Goal: Task Accomplishment & Management: Complete application form

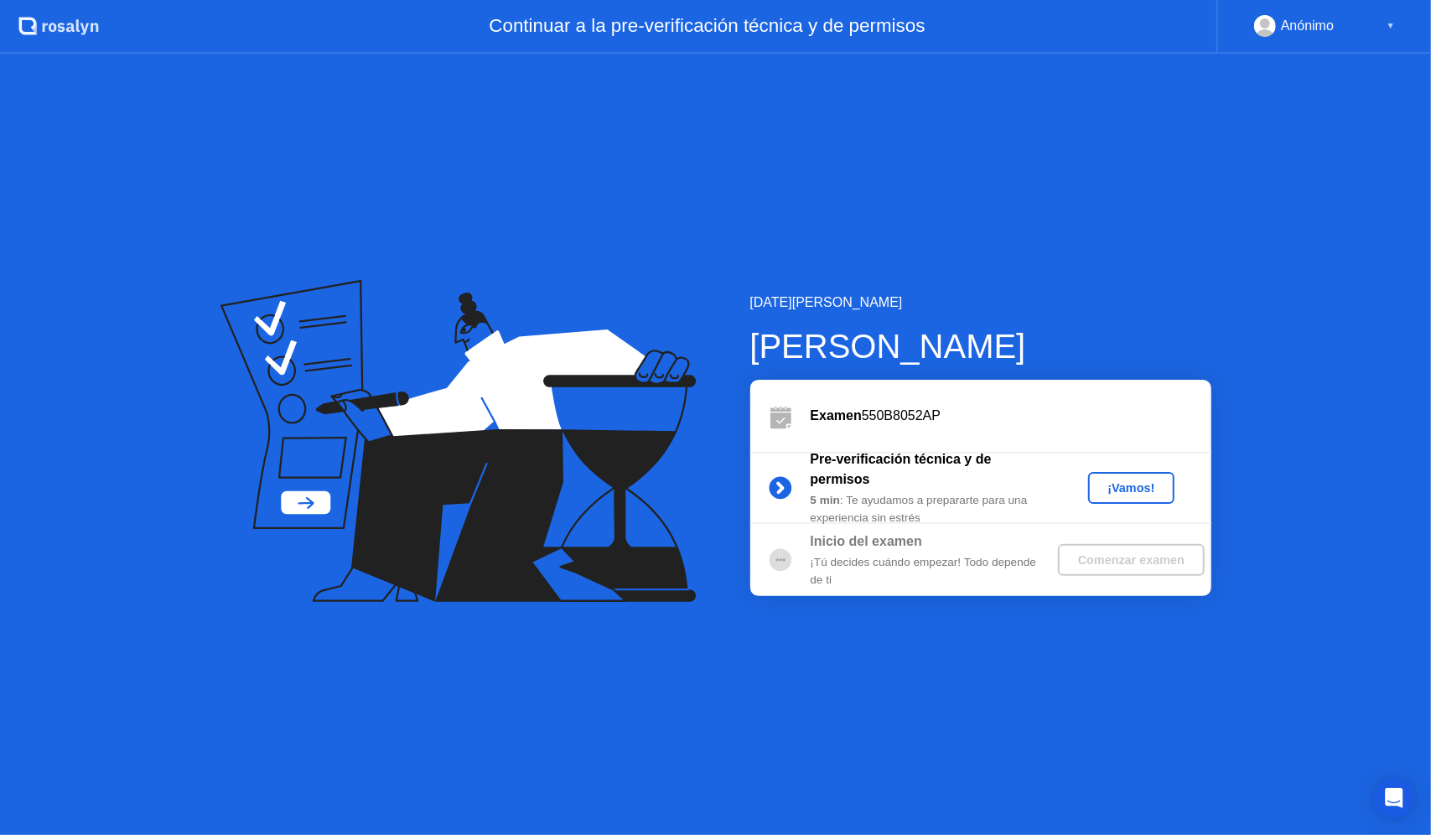
click at [1118, 491] on div "¡Vamos!" at bounding box center [1132, 487] width 74 height 13
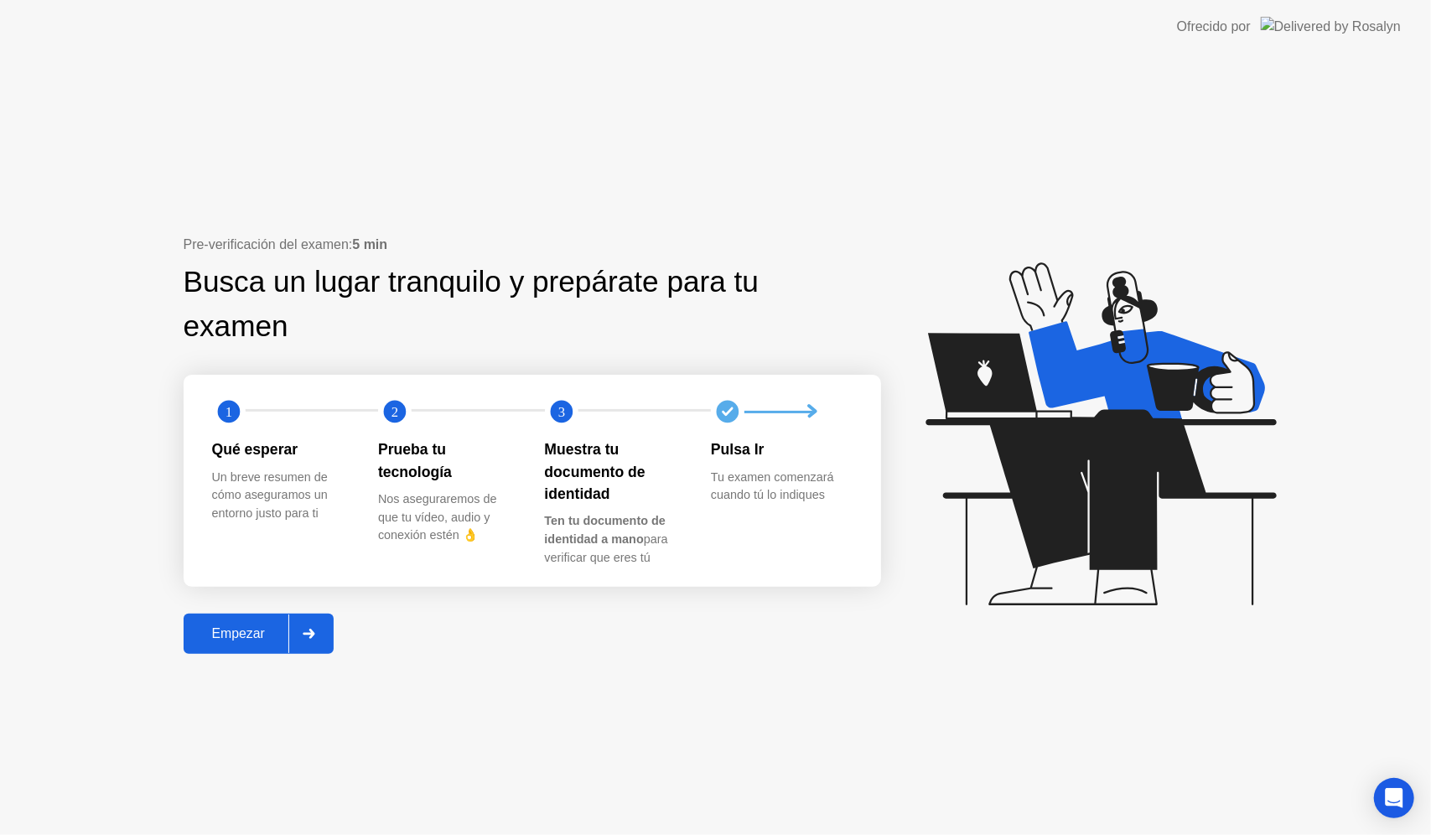
click at [224, 647] on button "Empezar" at bounding box center [259, 634] width 150 height 40
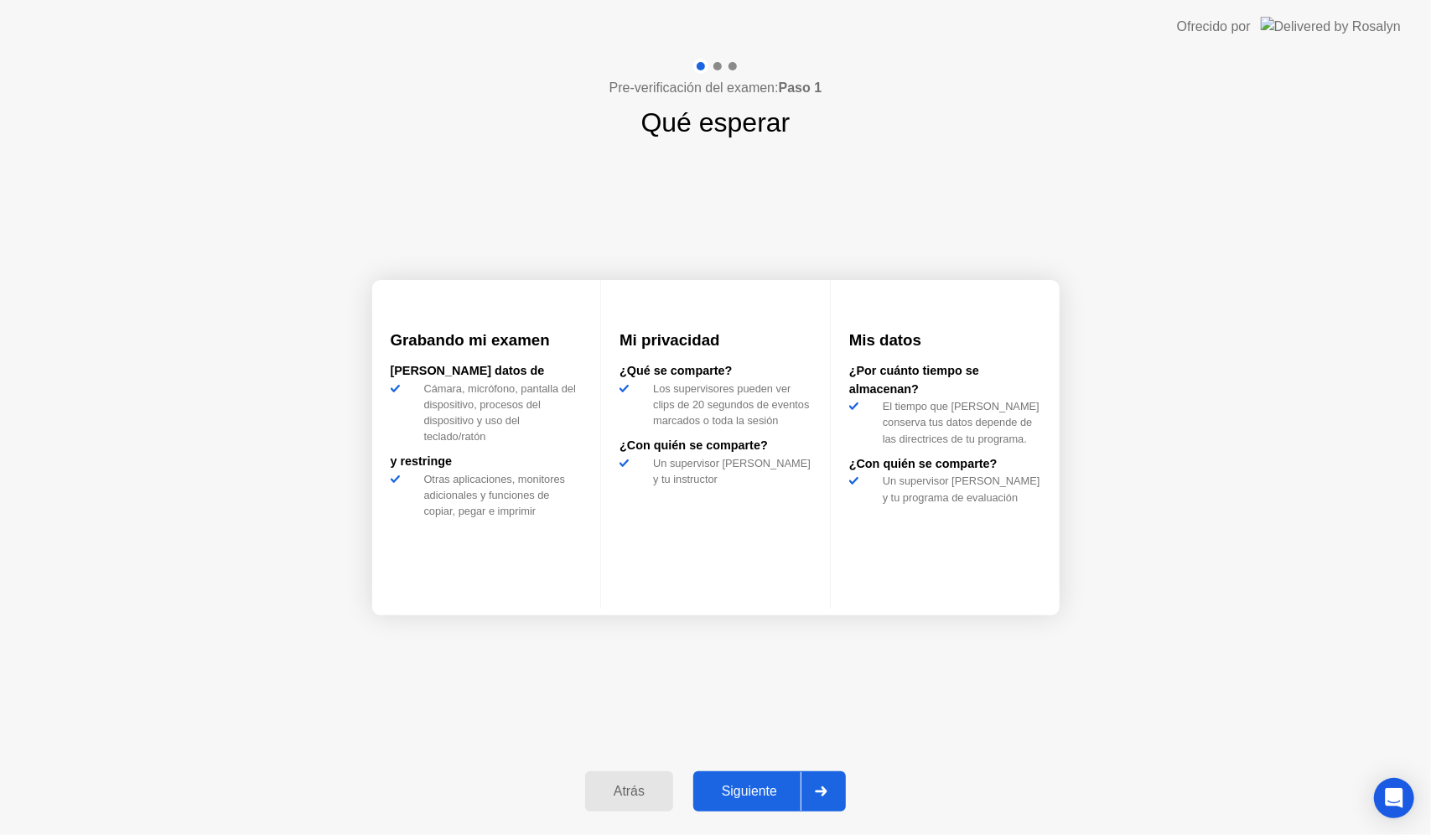
click at [758, 786] on div "Siguiente" at bounding box center [749, 791] width 102 height 15
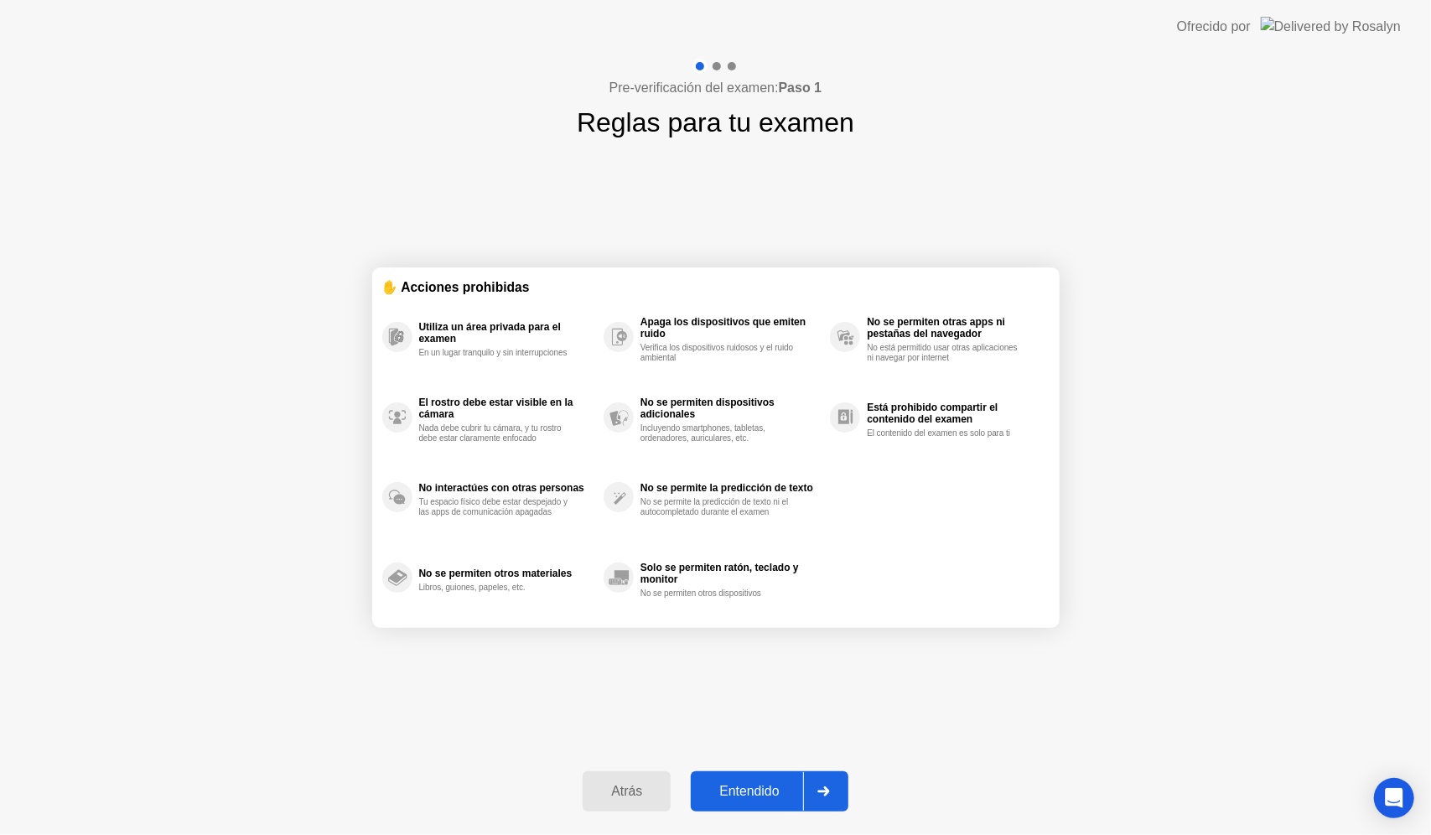
click at [758, 786] on div "Entendido" at bounding box center [749, 791] width 106 height 15
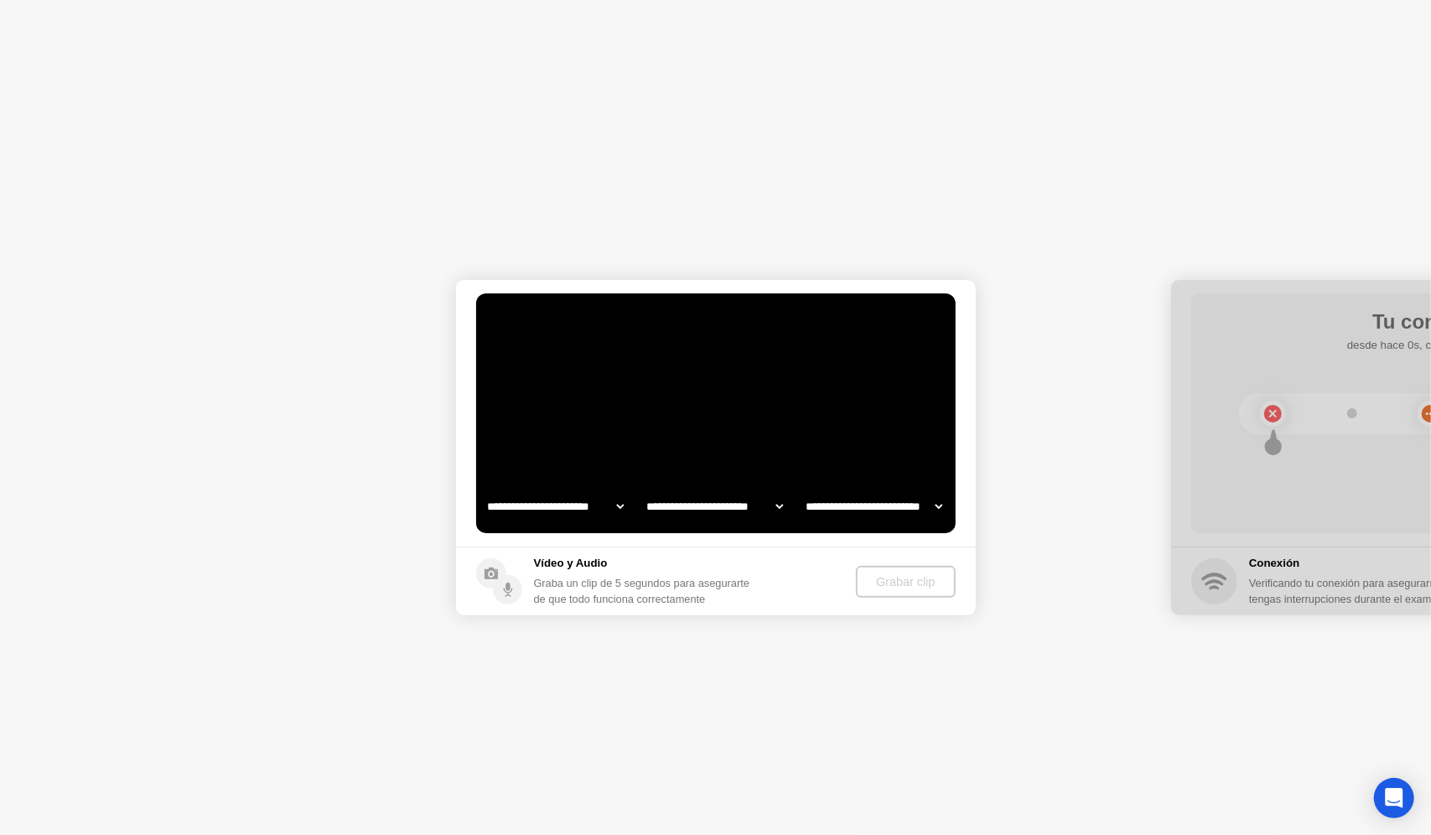
select select "**********"
select select "*******"
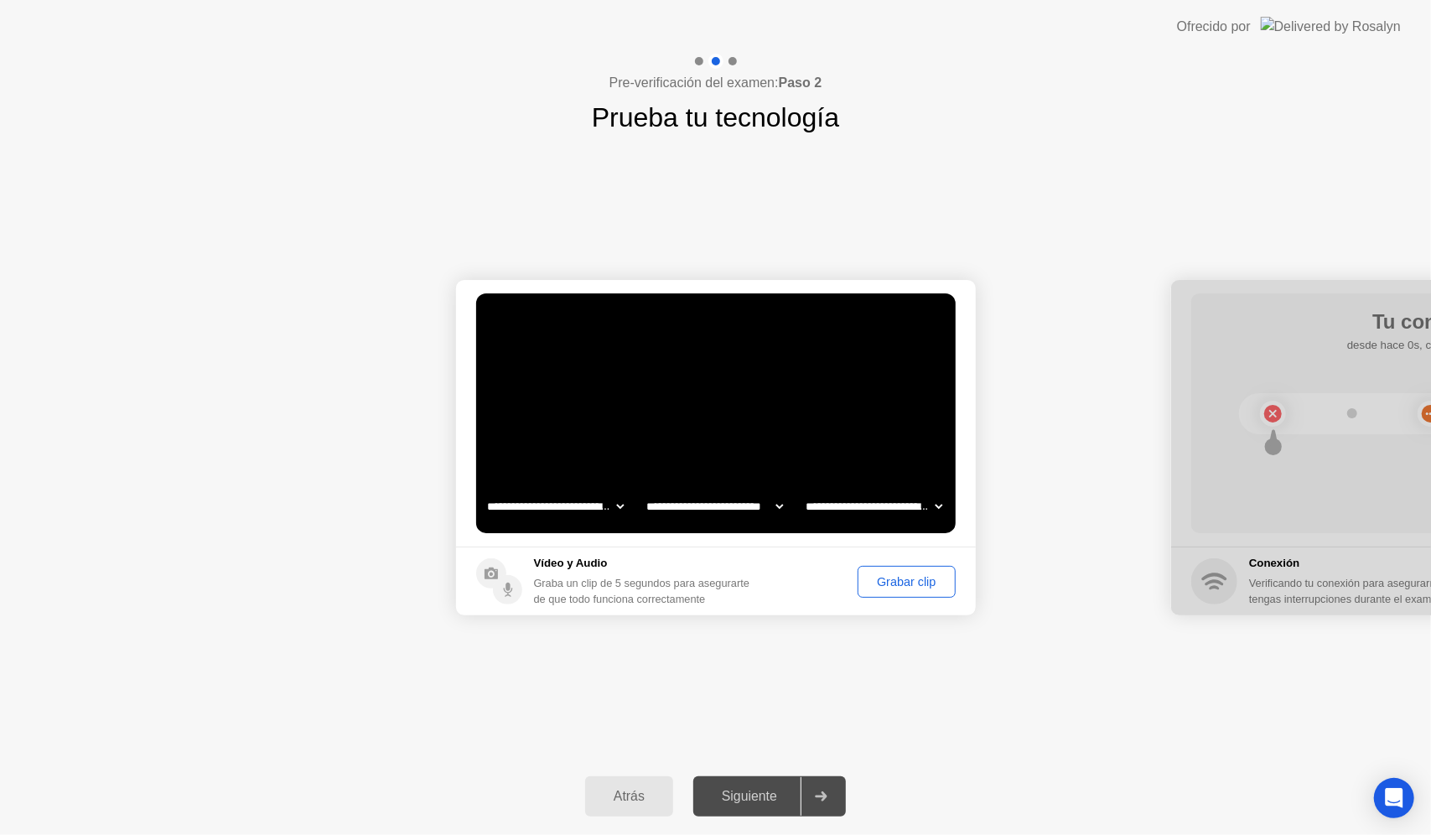
click at [768, 796] on div "Siguiente" at bounding box center [749, 796] width 102 height 15
click at [918, 578] on div "Grabar clip" at bounding box center [907, 581] width 86 height 13
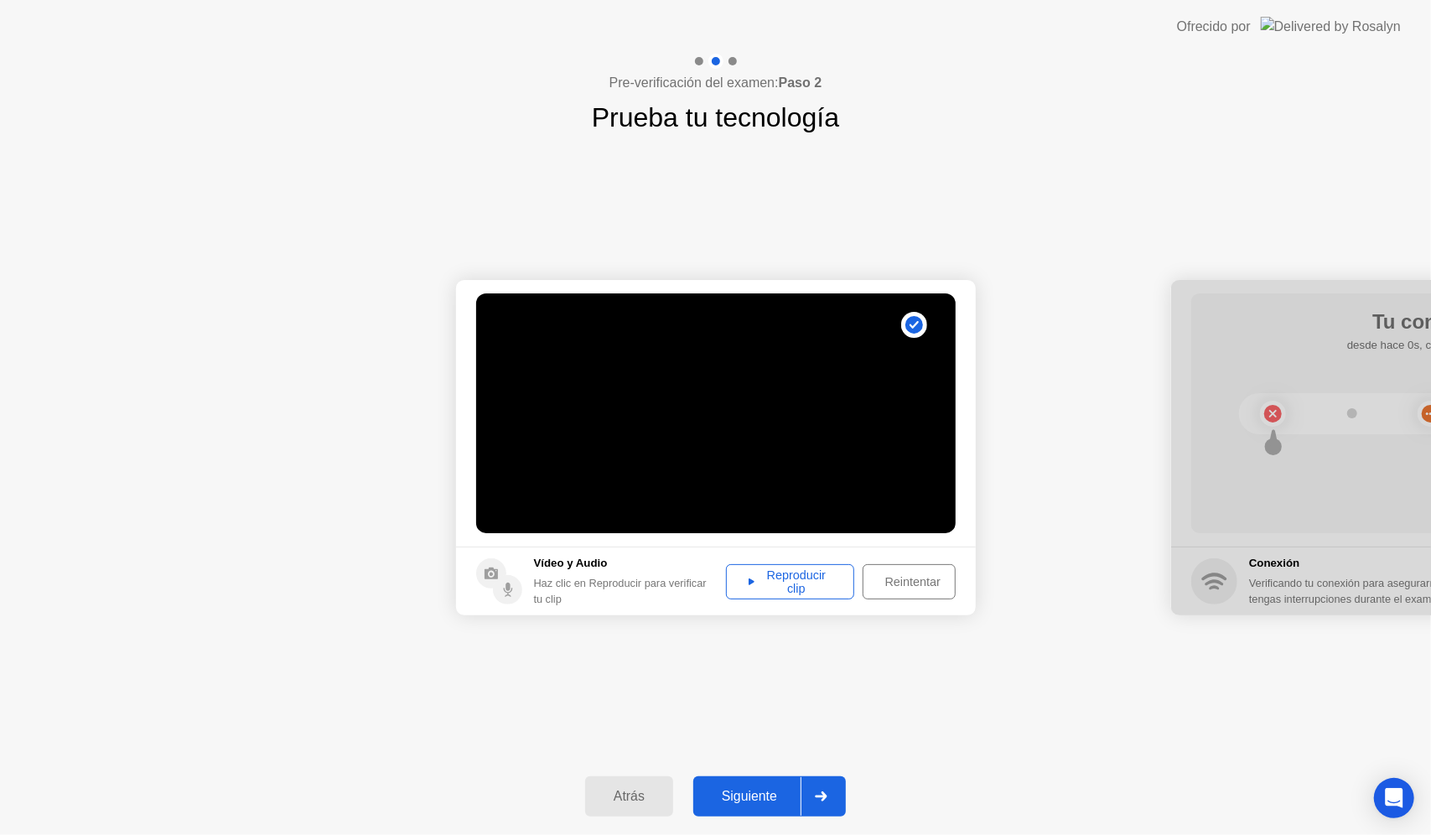
click at [909, 589] on div "Reintentar" at bounding box center [913, 581] width 89 height 13
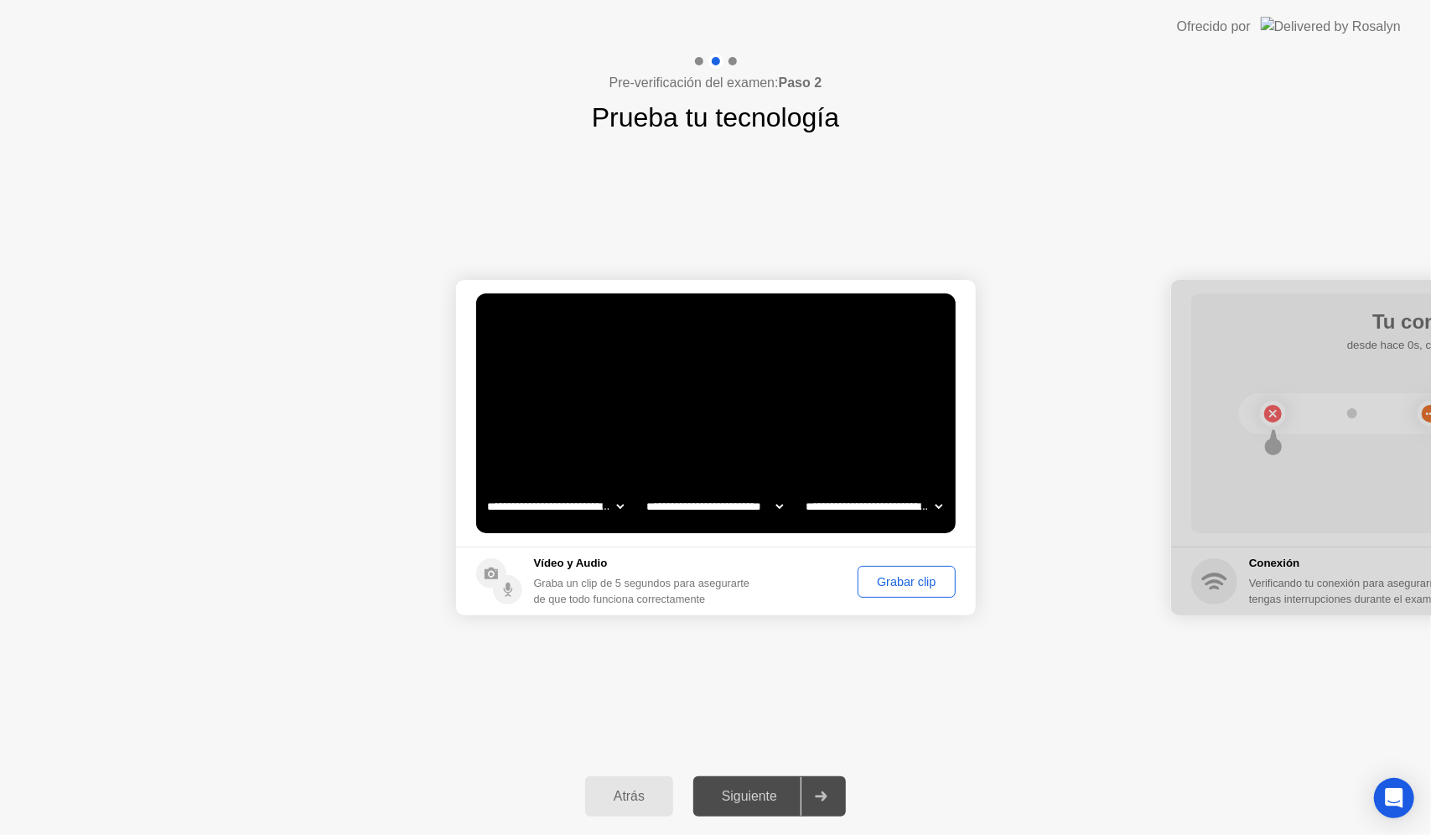
click at [907, 584] on div "Grabar clip" at bounding box center [907, 581] width 86 height 13
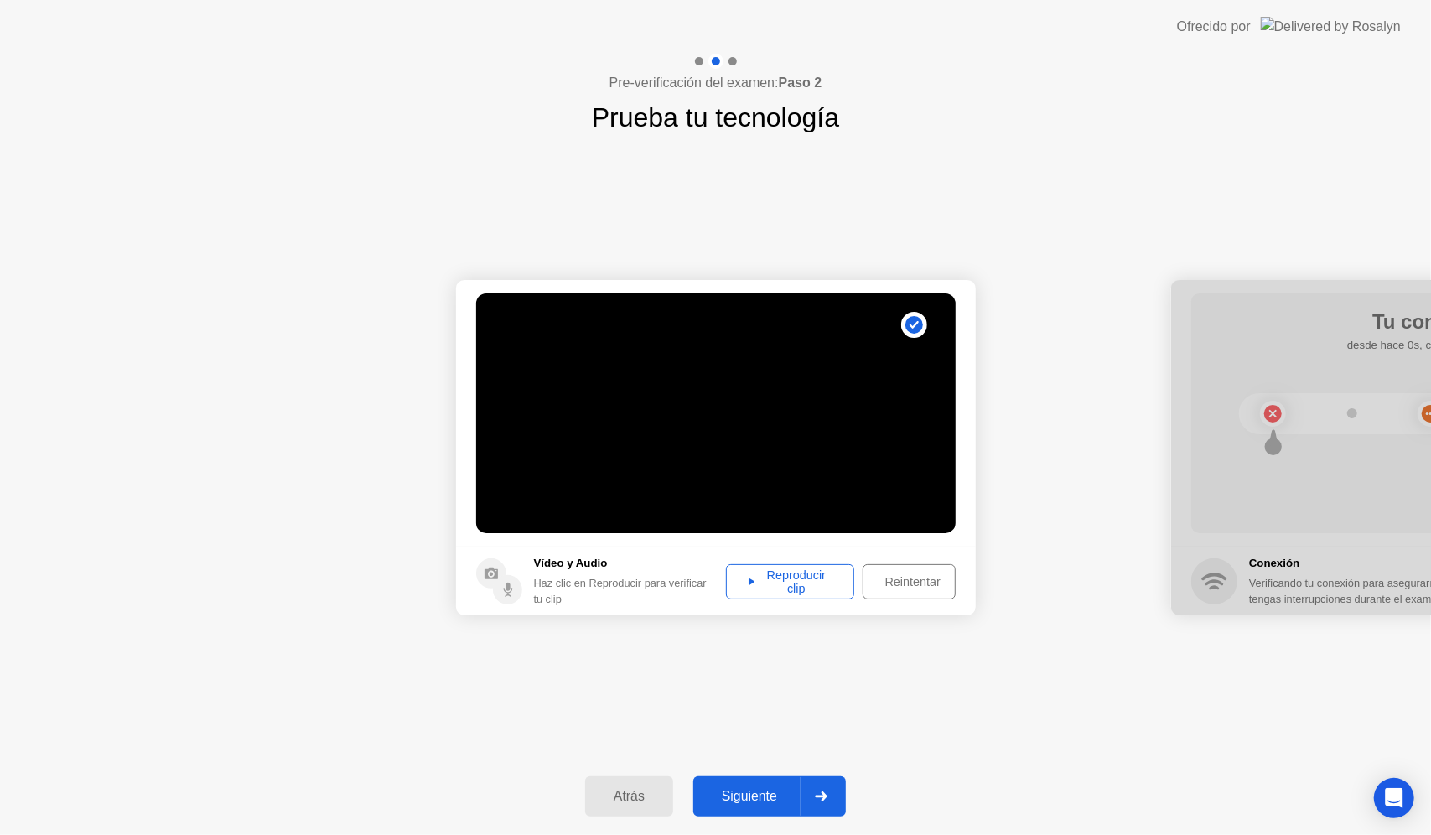
click at [833, 579] on div "Reproducir clip" at bounding box center [790, 581] width 116 height 27
click at [761, 791] on div "Siguiente" at bounding box center [749, 796] width 102 height 15
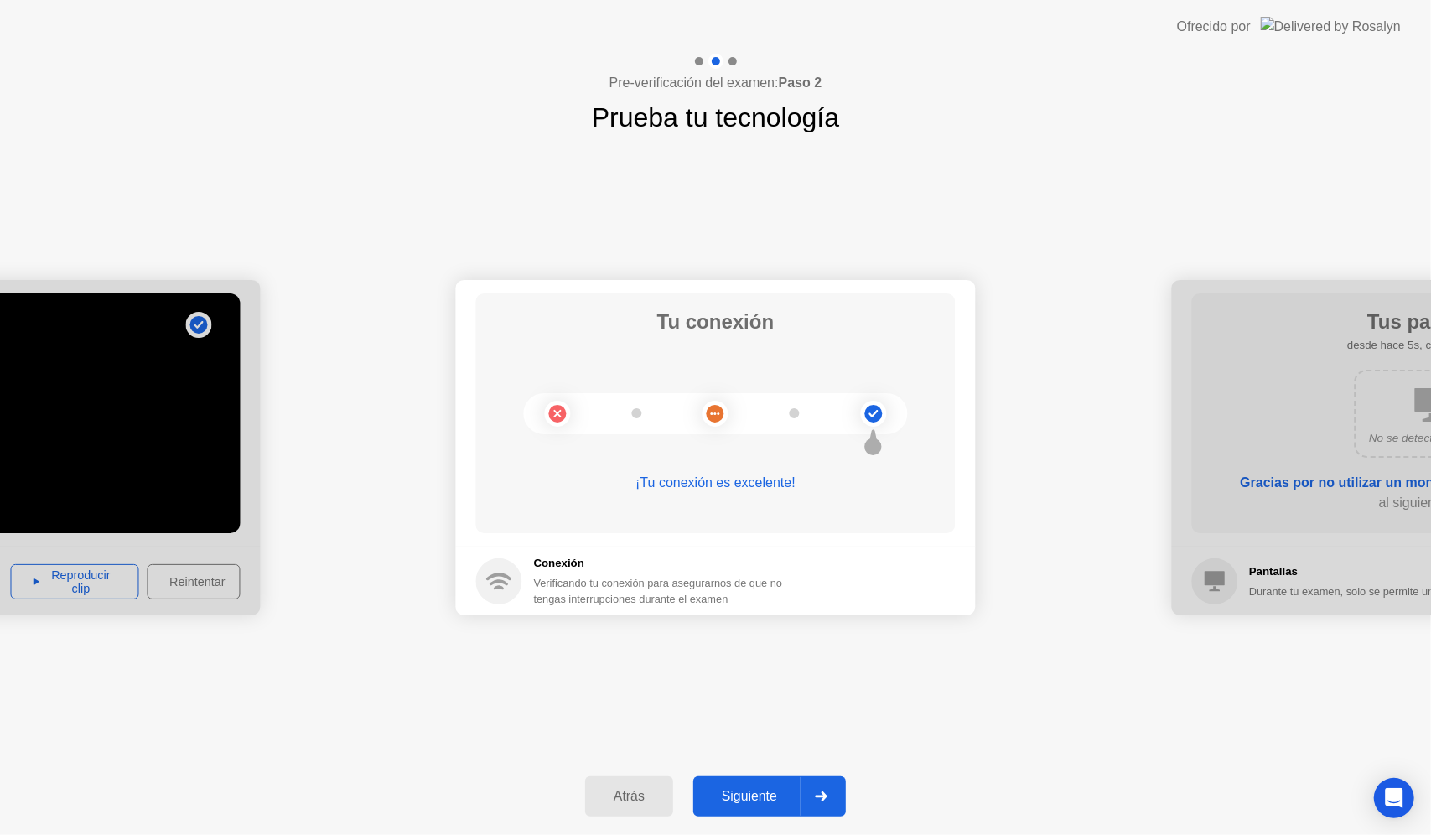
click at [768, 804] on div "Siguiente" at bounding box center [749, 796] width 102 height 15
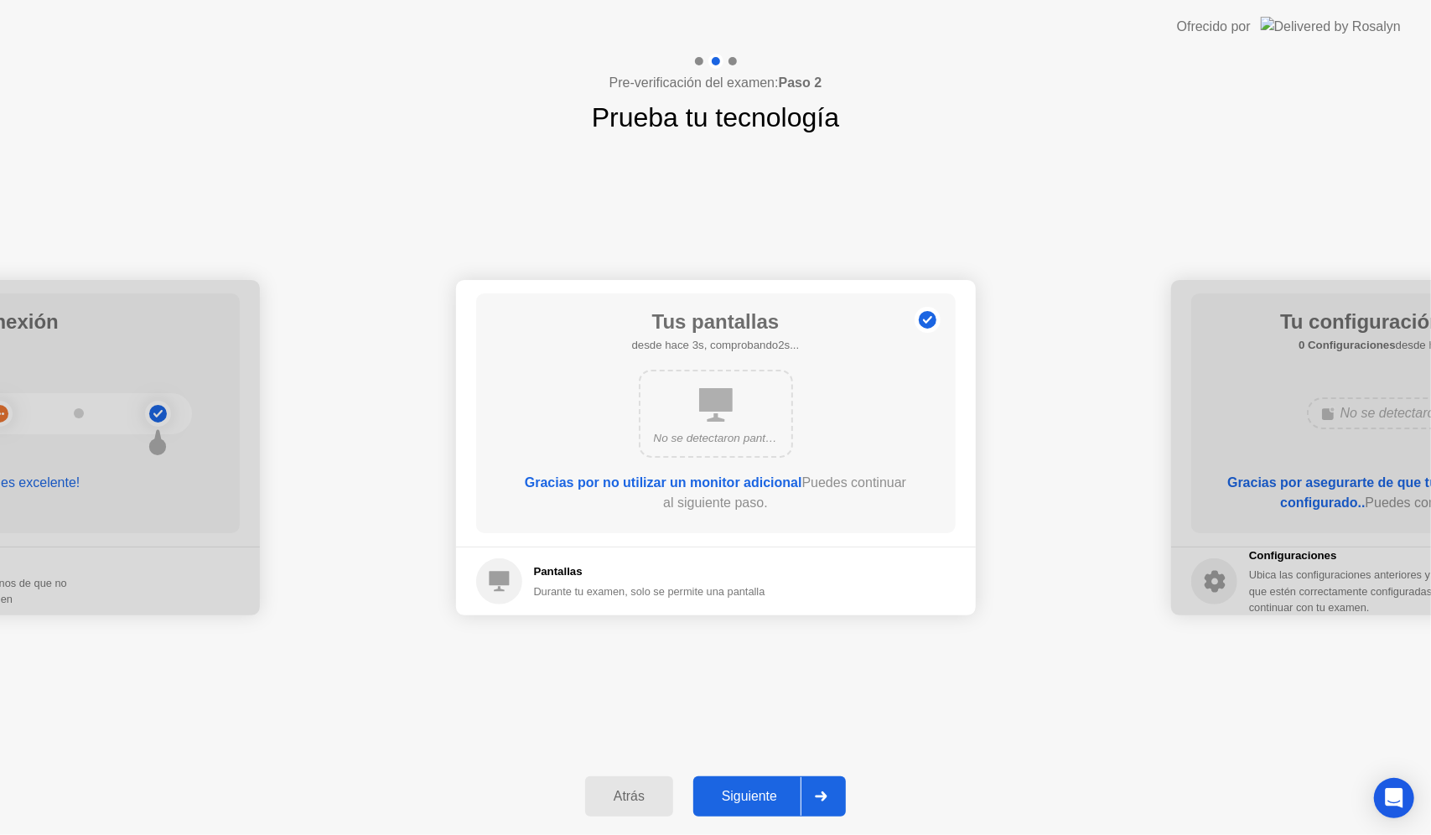
click at [768, 804] on div "Siguiente" at bounding box center [749, 796] width 102 height 15
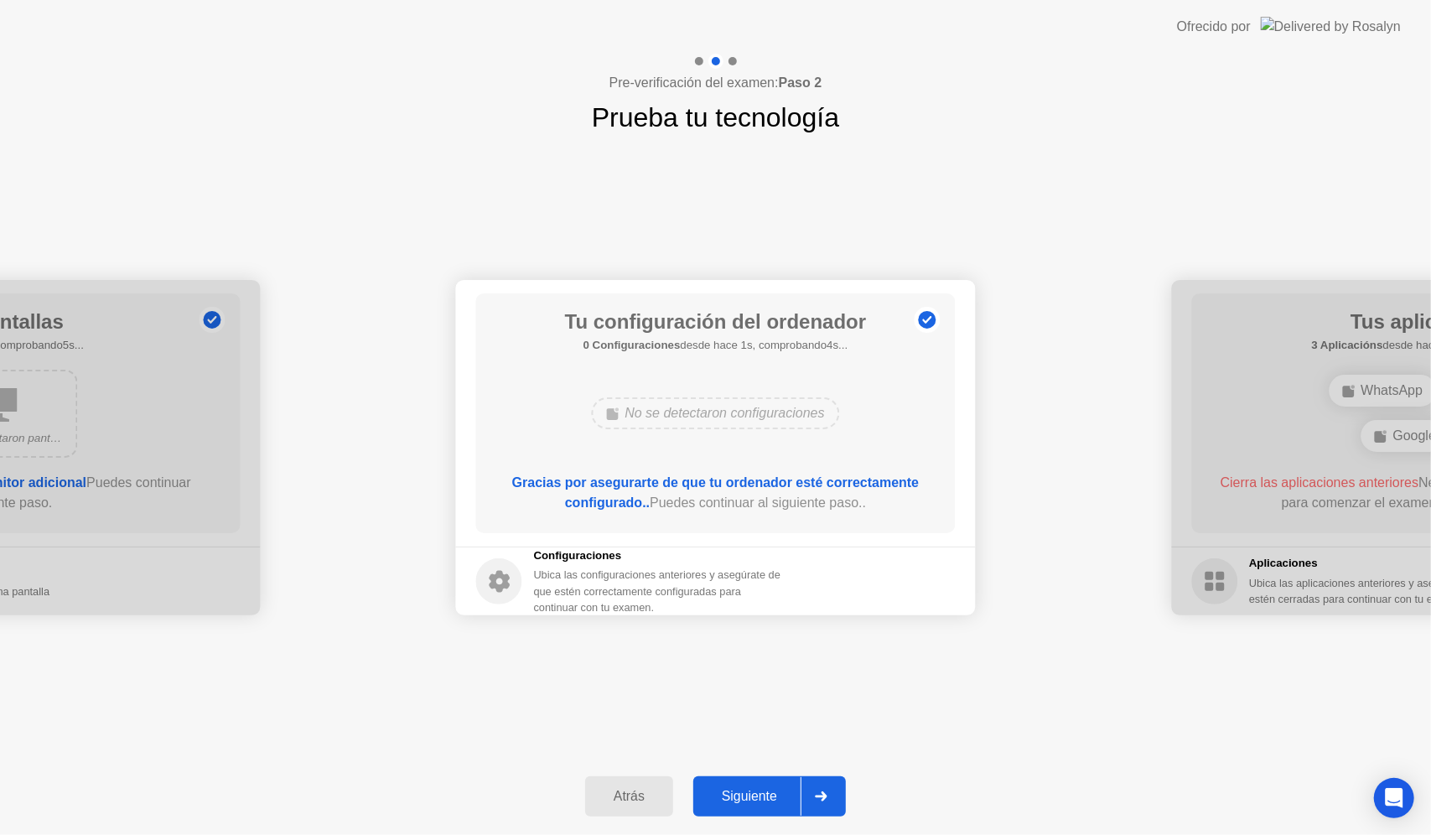
click at [768, 804] on div "Siguiente" at bounding box center [749, 796] width 102 height 15
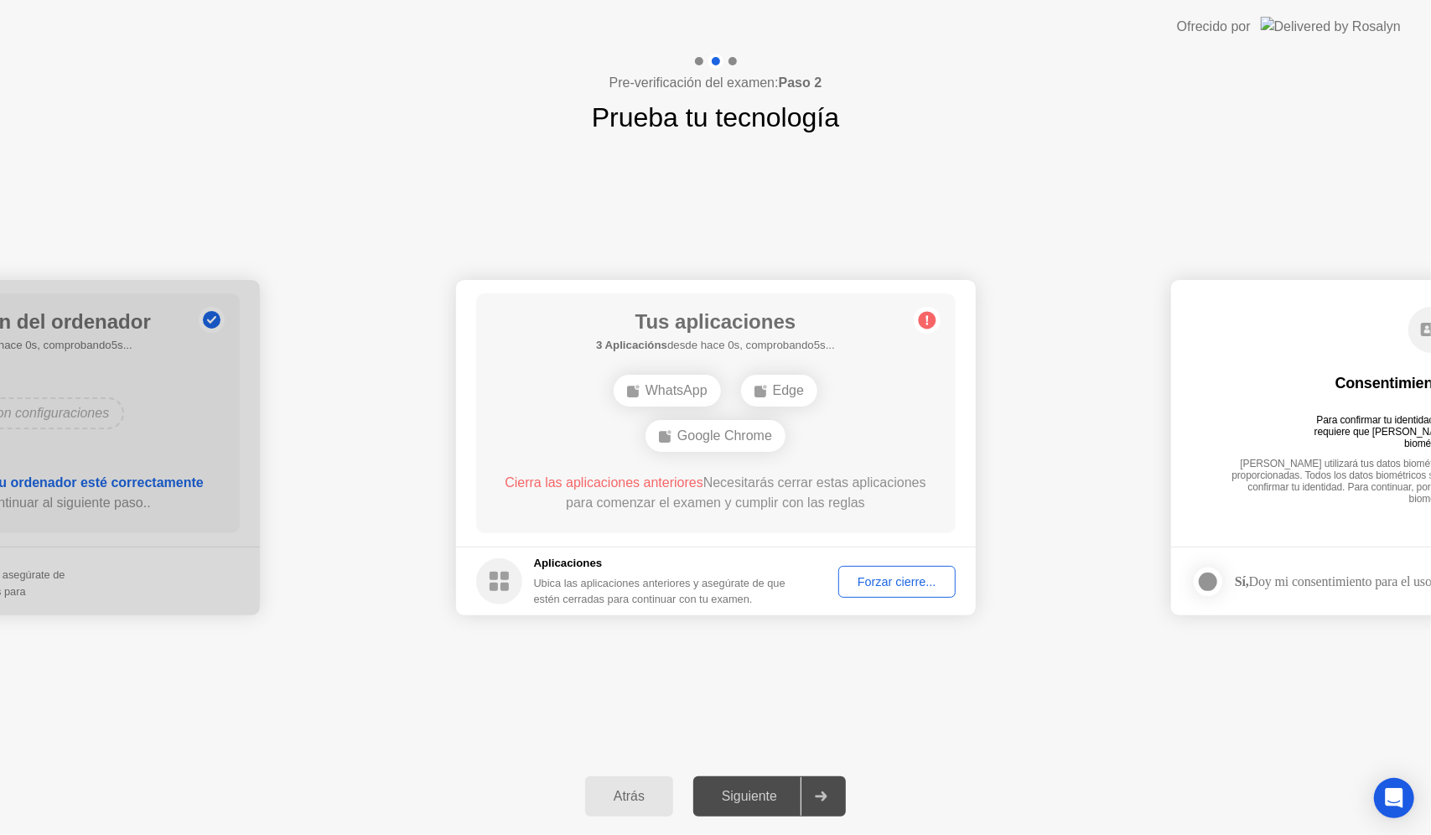
click at [891, 582] on div "Forzar cierre..." at bounding box center [897, 581] width 106 height 13
click at [865, 577] on div "Forzar cierre..." at bounding box center [897, 581] width 106 height 13
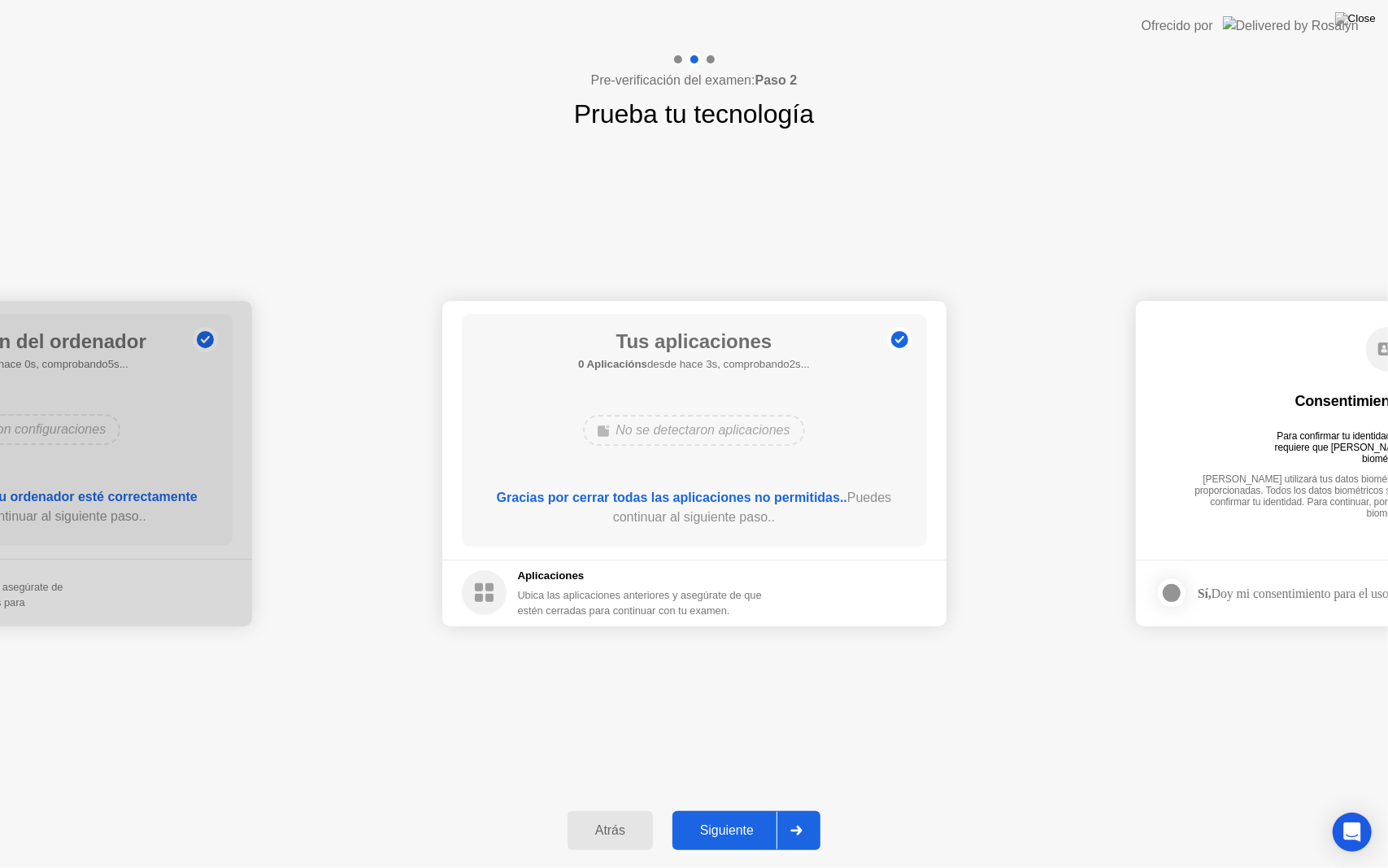
click at [737, 809] on div "Siguiente" at bounding box center [726, 830] width 99 height 15
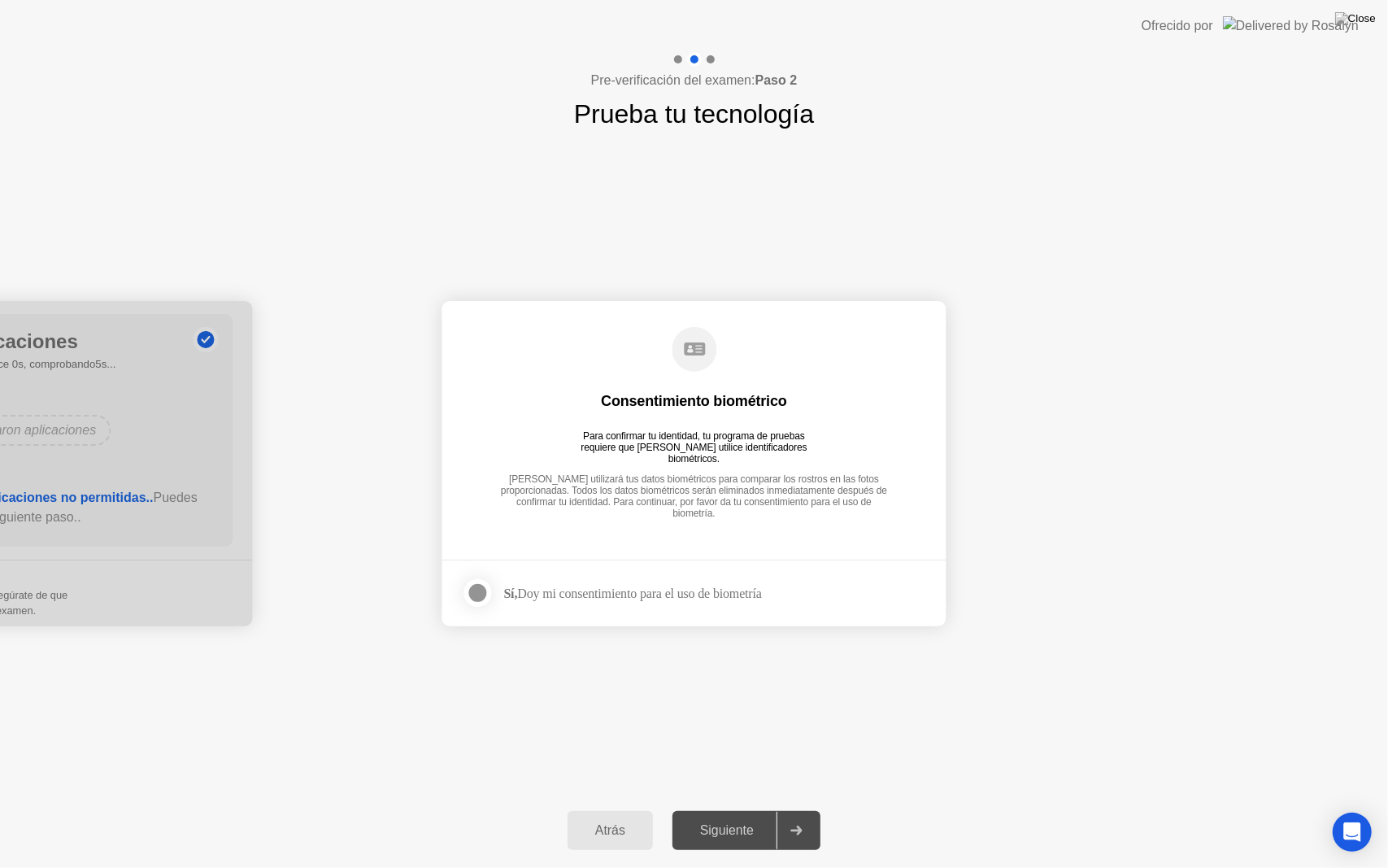
click at [479, 591] on div at bounding box center [478, 593] width 19 height 19
click at [743, 809] on div "Siguiente" at bounding box center [726, 830] width 99 height 15
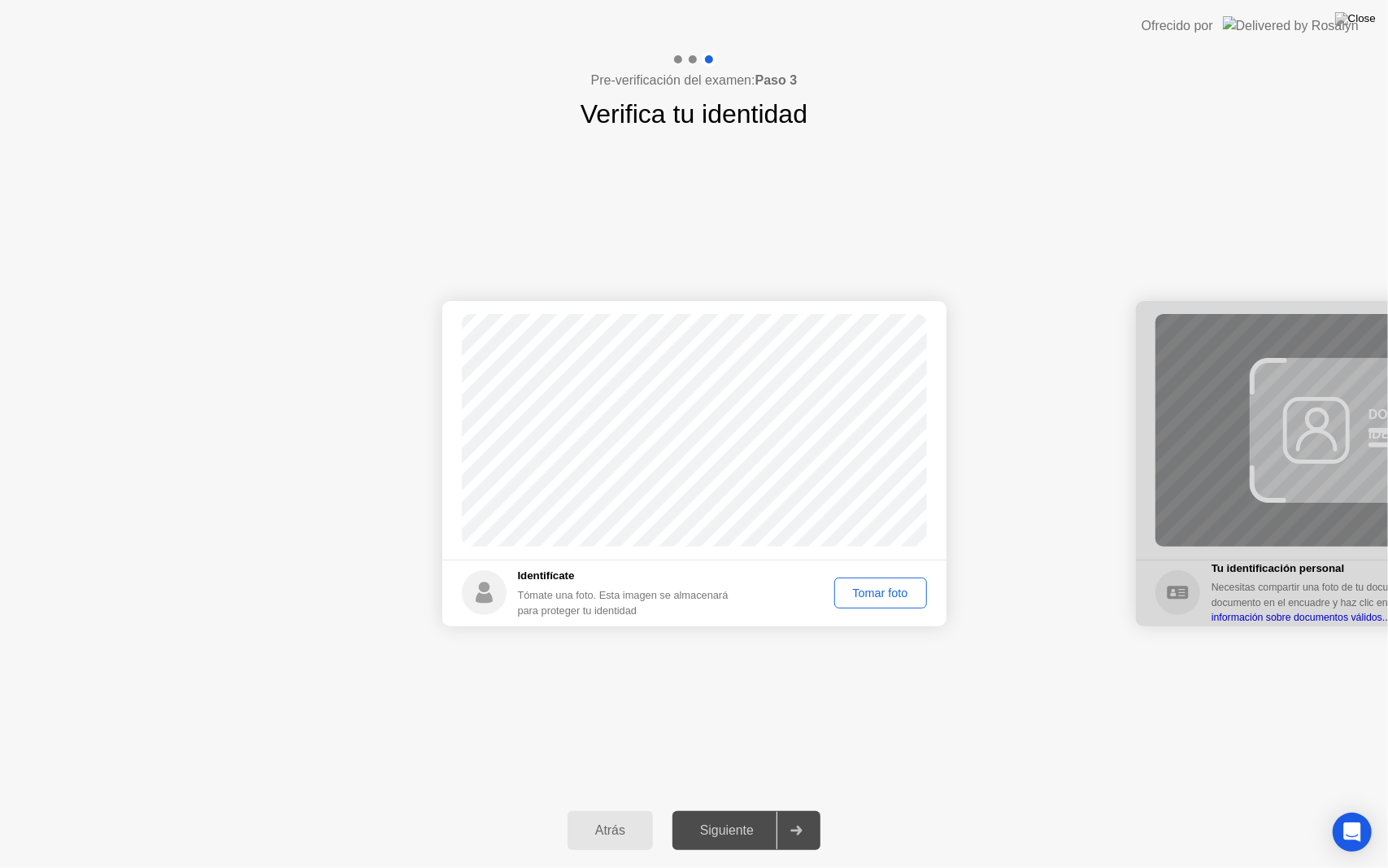
click at [884, 589] on div "Tomar foto" at bounding box center [881, 593] width 81 height 13
click at [727, 809] on div "Siguiente" at bounding box center [726, 830] width 99 height 15
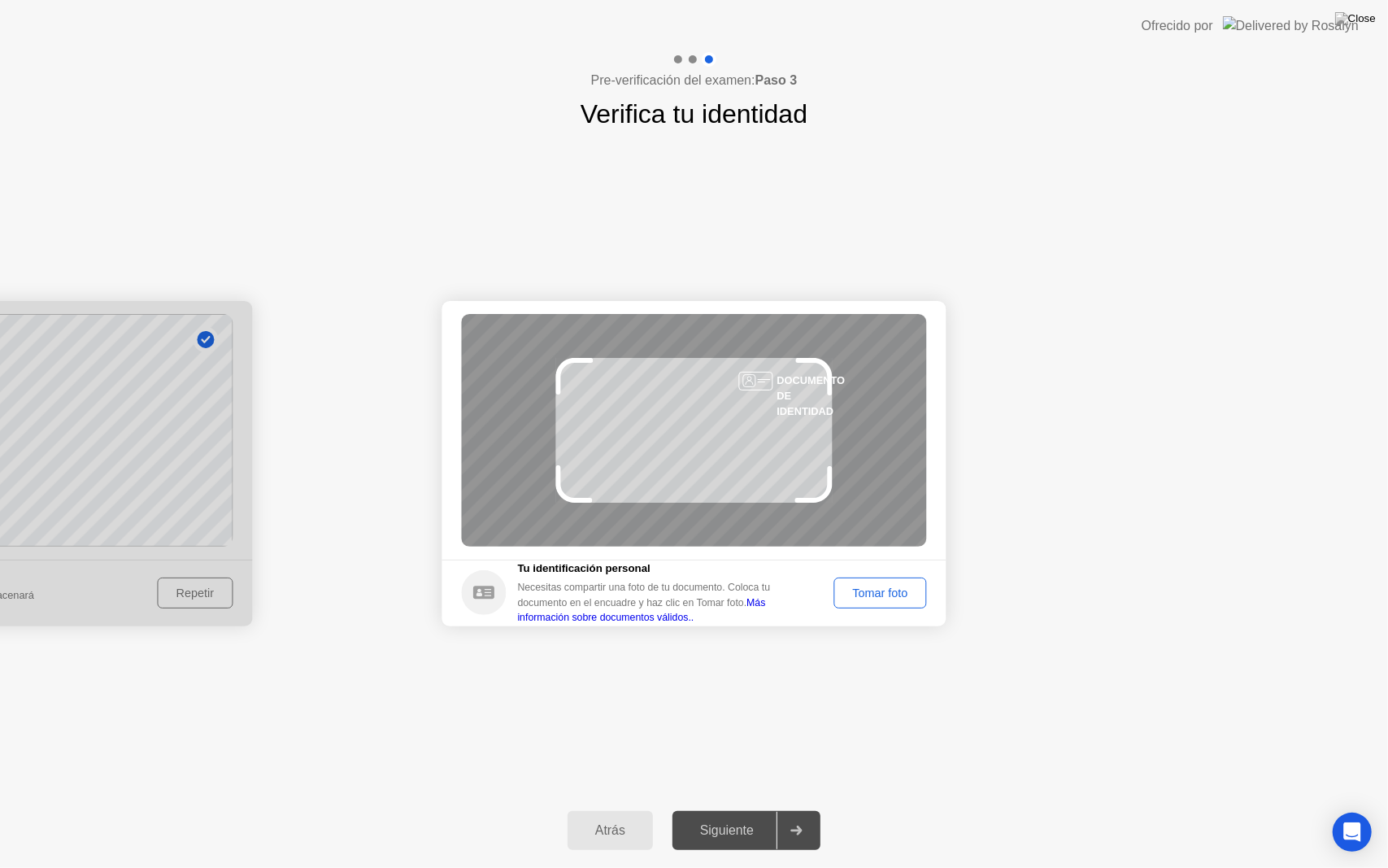
click at [859, 589] on div "Tomar foto" at bounding box center [881, 593] width 81 height 13
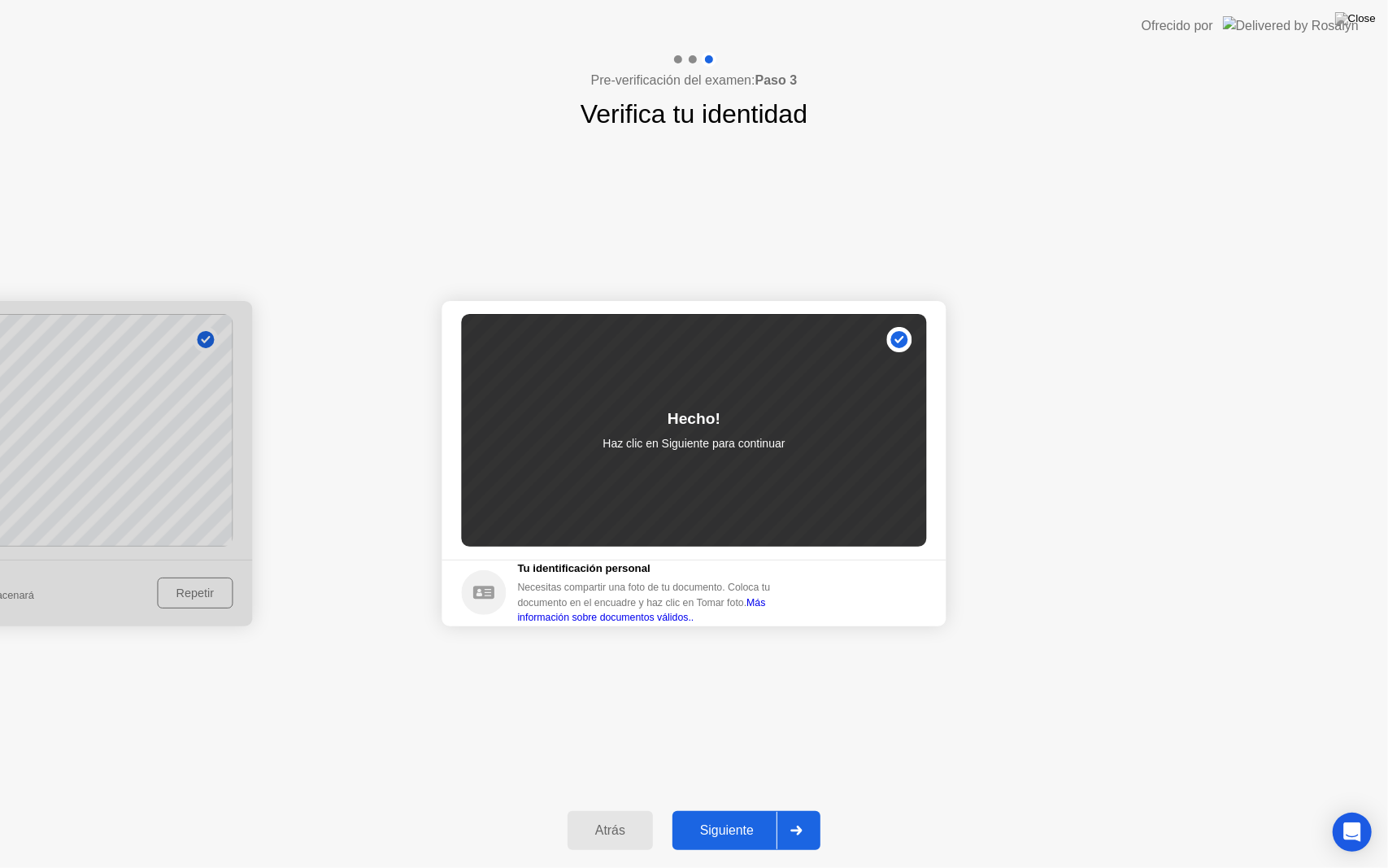
click at [719, 809] on div "Siguiente" at bounding box center [726, 830] width 99 height 15
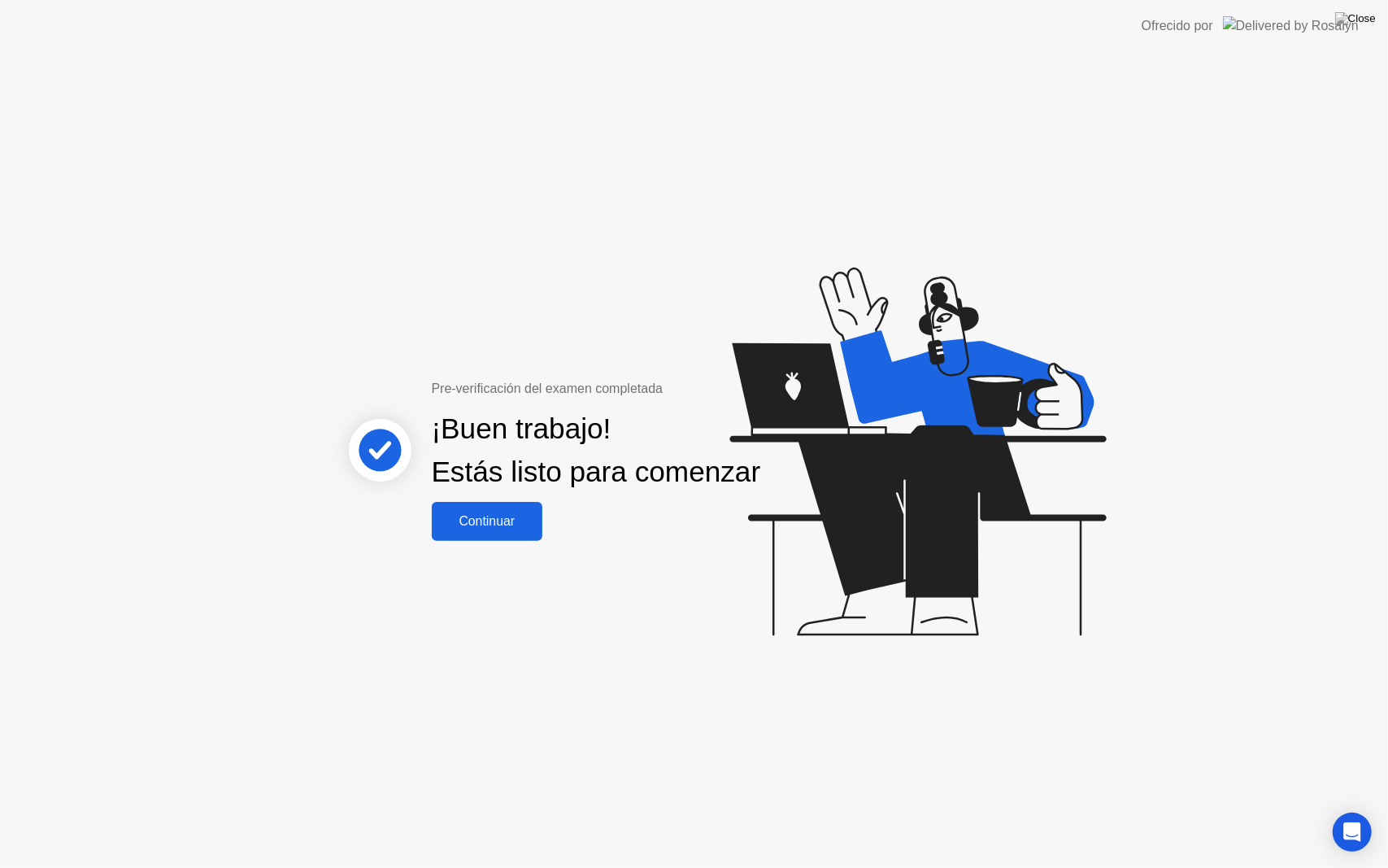
click at [478, 541] on button "Continuar" at bounding box center [487, 521] width 112 height 39
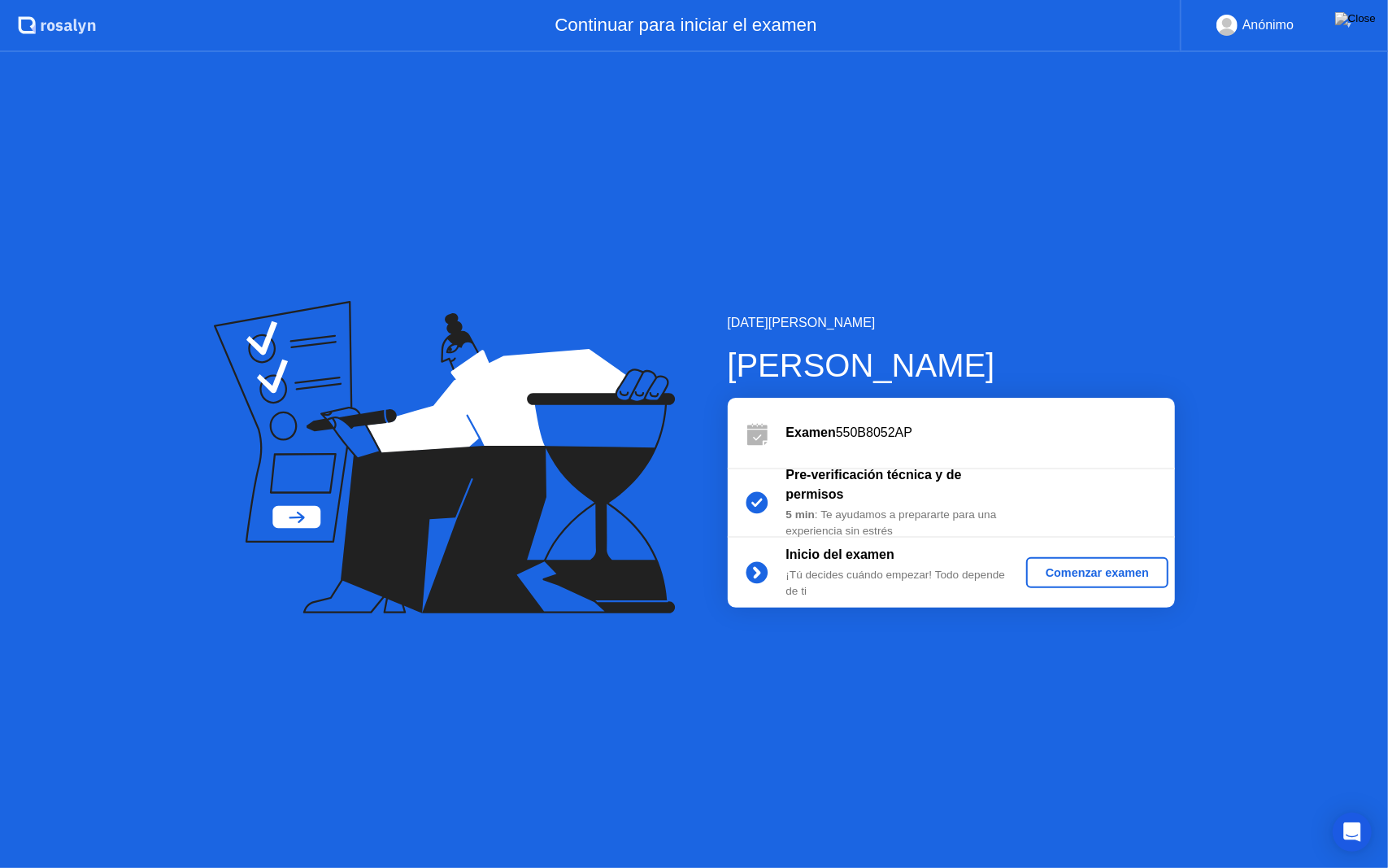
click at [1242, 34] on div "Anónimo" at bounding box center [1255, 25] width 78 height 21
click at [1346, 22] on div "Anónimo ▼" at bounding box center [1284, 25] width 137 height 21
click at [1346, 22] on div "▼" at bounding box center [1349, 25] width 8 height 21
click at [1276, 26] on div "Anónimo" at bounding box center [1268, 25] width 51 height 21
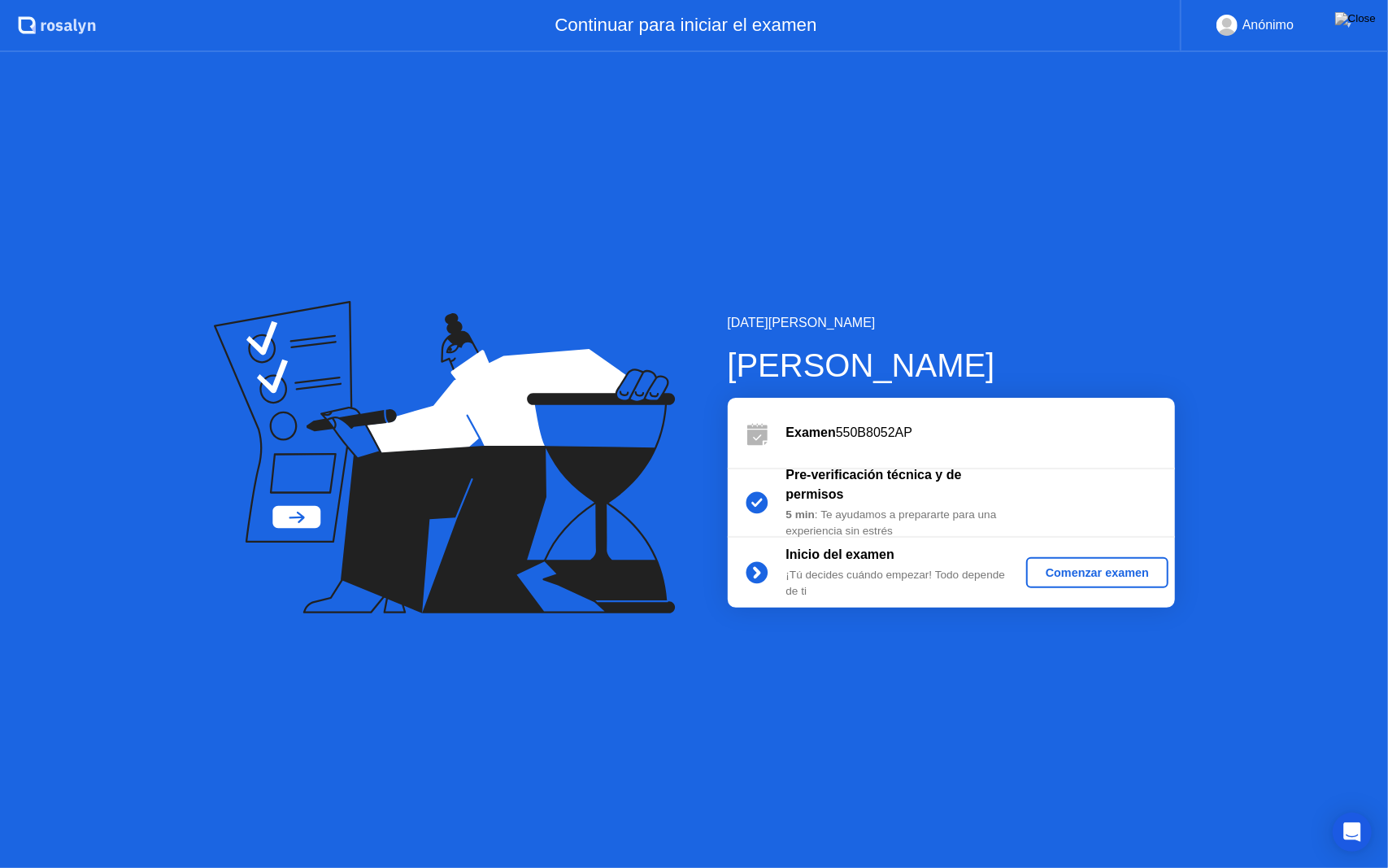
click at [1100, 571] on div "Comenzar examen" at bounding box center [1097, 572] width 129 height 13
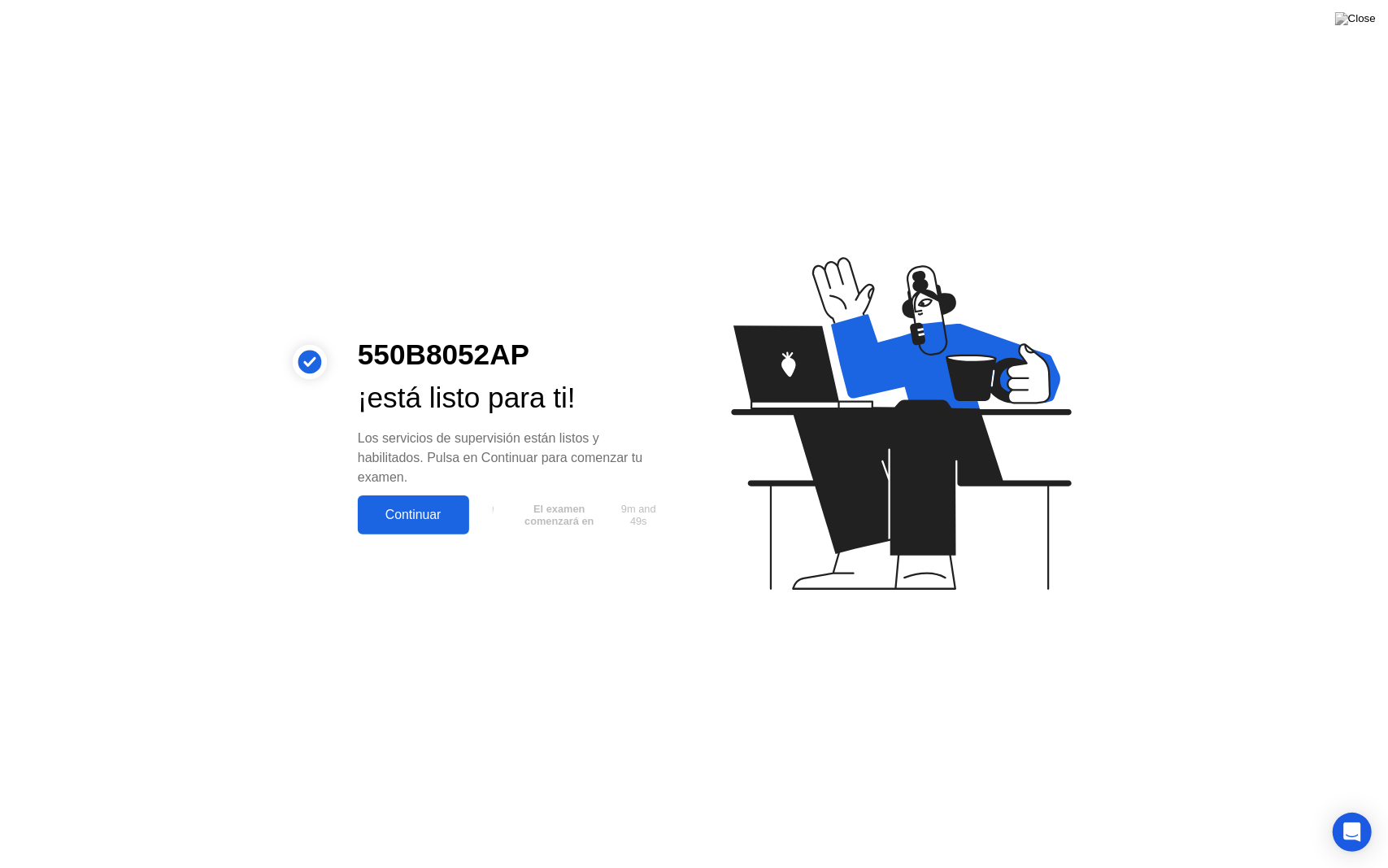
click at [425, 517] on div "Continuar" at bounding box center [413, 514] width 102 height 15
